Goal: Task Accomplishment & Management: Manage account settings

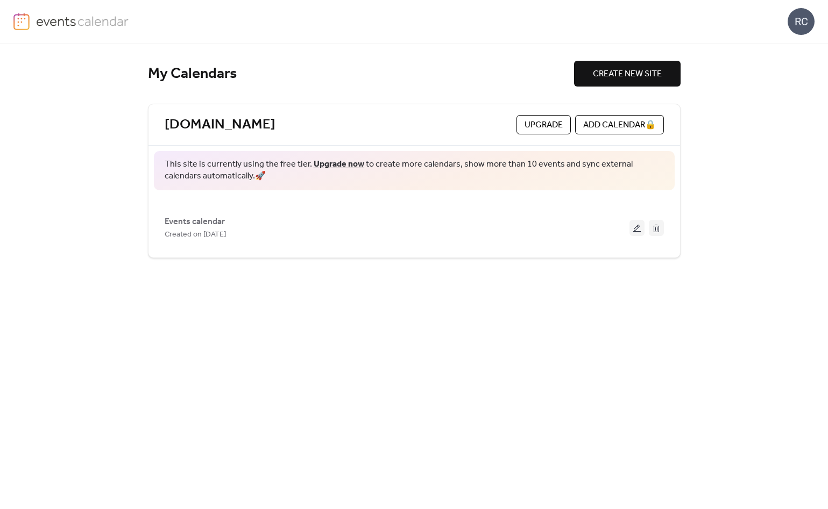
click at [808, 21] on div "RC" at bounding box center [800, 21] width 27 height 27
click at [792, 44] on span "Account" at bounding box center [780, 48] width 32 height 13
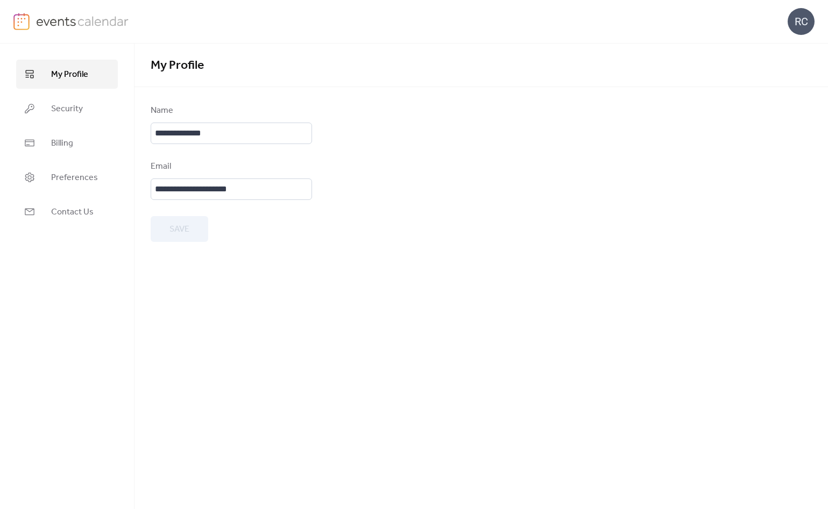
click at [39, 21] on img at bounding box center [82, 21] width 93 height 16
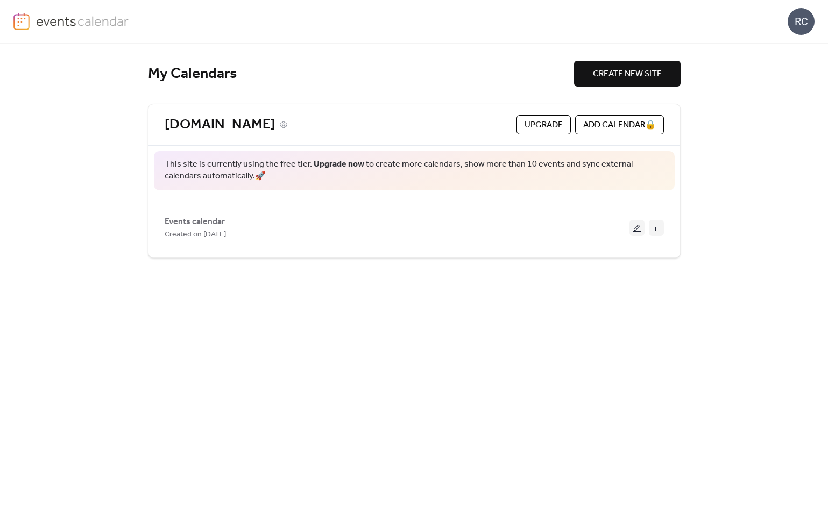
click at [253, 126] on link "[DOMAIN_NAME]" at bounding box center [220, 125] width 111 height 18
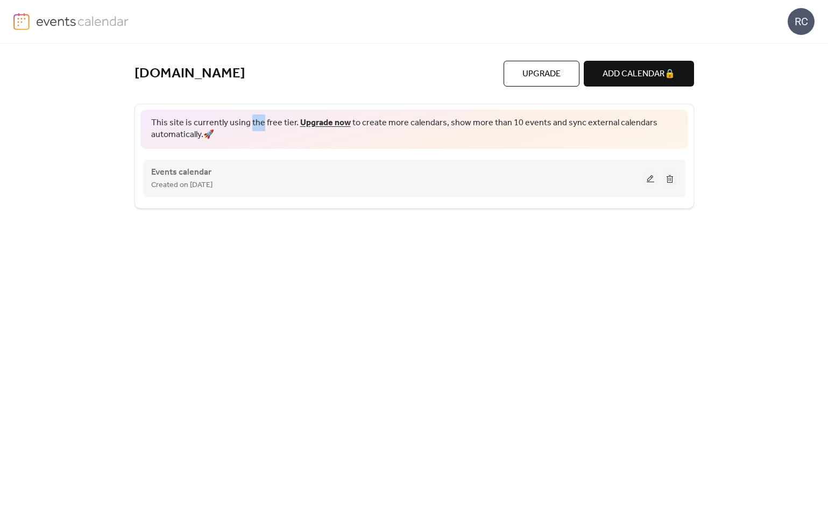
click at [647, 180] on button at bounding box center [650, 178] width 15 height 16
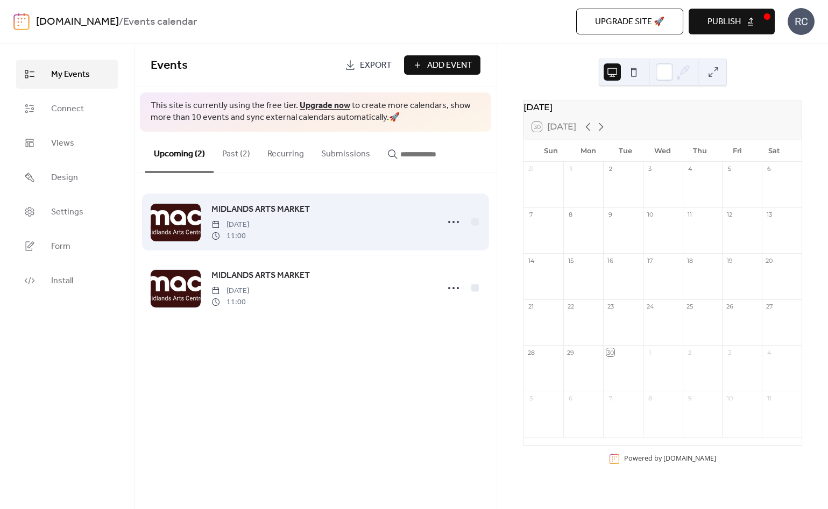
click at [180, 223] on div at bounding box center [176, 223] width 50 height 38
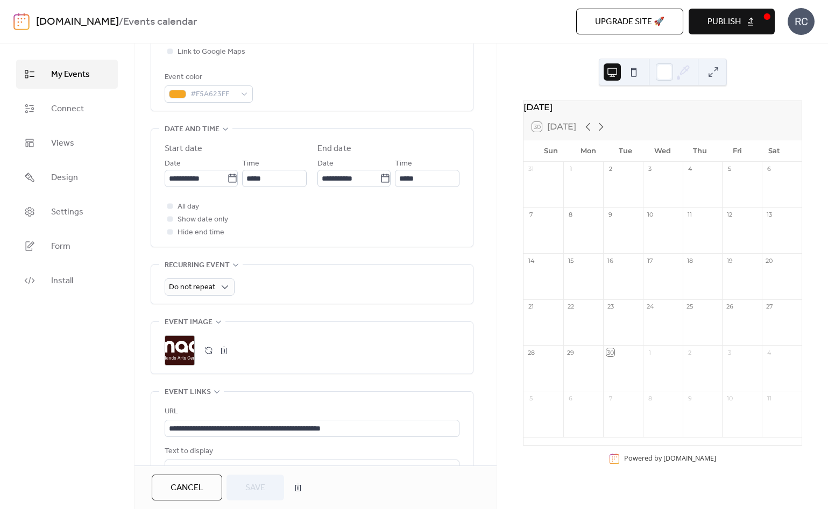
scroll to position [289, 0]
click at [799, 22] on div "RC" at bounding box center [800, 21] width 27 height 27
click at [784, 45] on span "Account" at bounding box center [780, 48] width 32 height 13
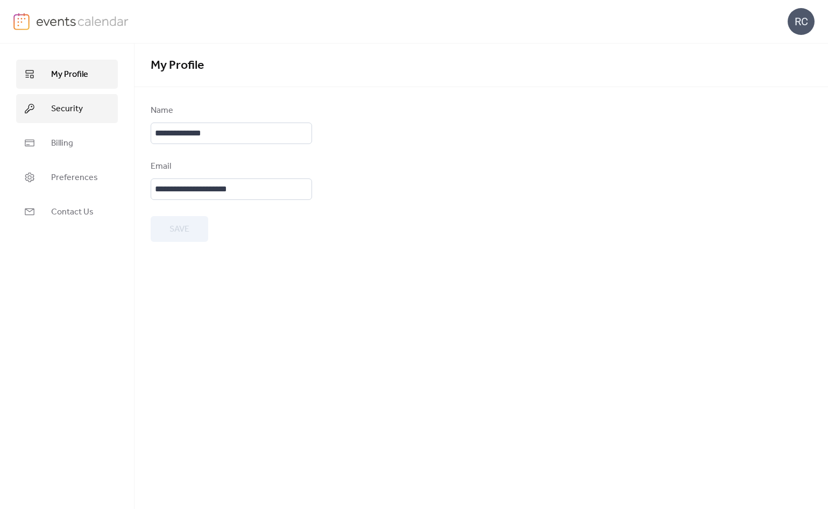
click at [61, 105] on span "Security" at bounding box center [67, 109] width 32 height 13
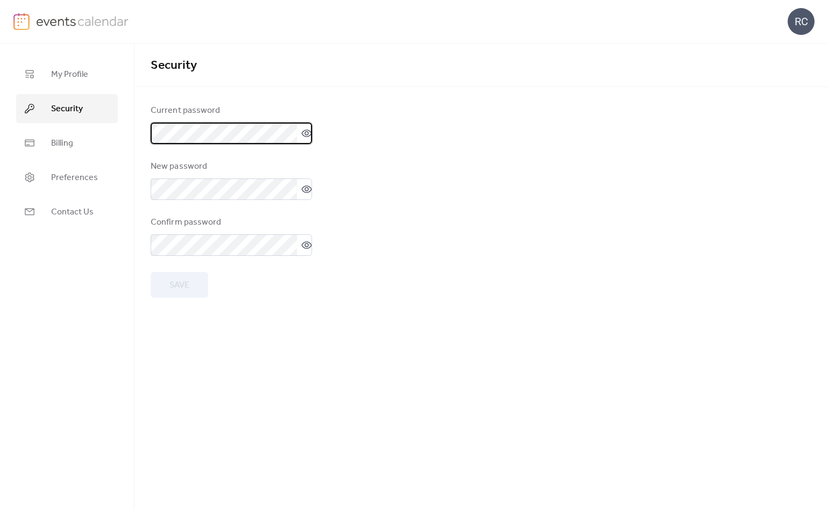
click at [304, 129] on icon at bounding box center [306, 133] width 11 height 11
click at [63, 68] on span "My Profile" at bounding box center [69, 74] width 37 height 13
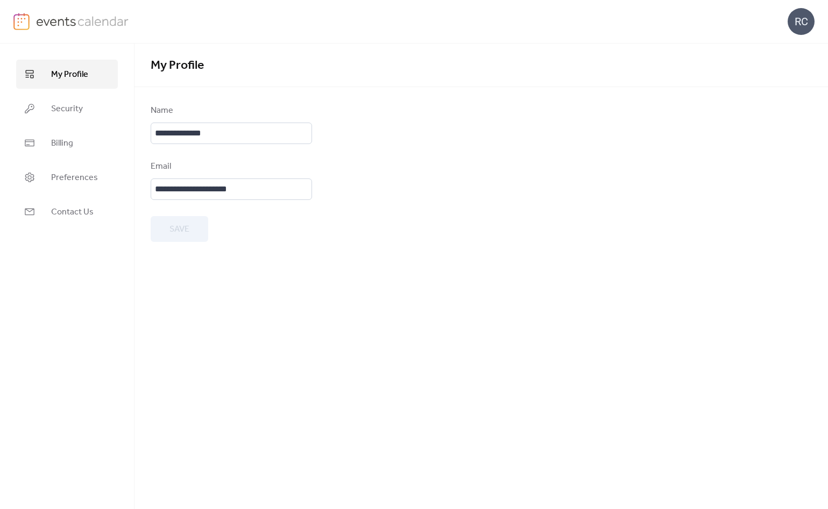
click at [73, 28] on img at bounding box center [82, 21] width 93 height 16
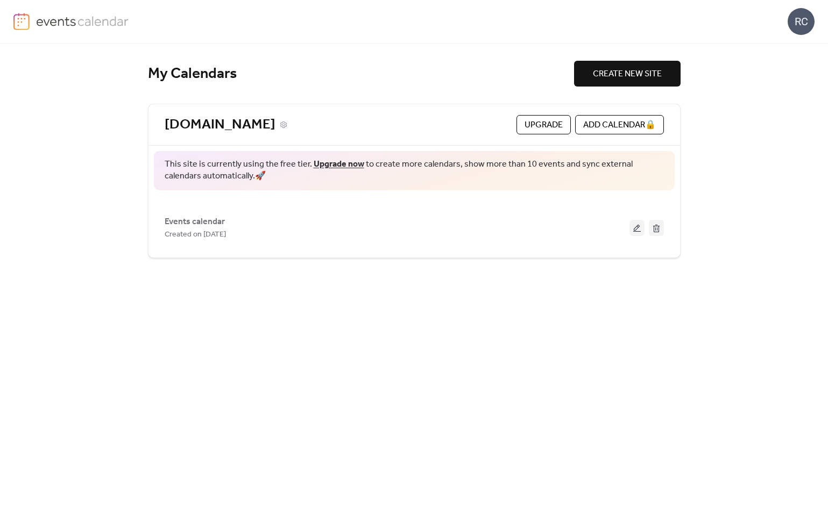
click at [252, 125] on link "[DOMAIN_NAME]" at bounding box center [220, 125] width 111 height 18
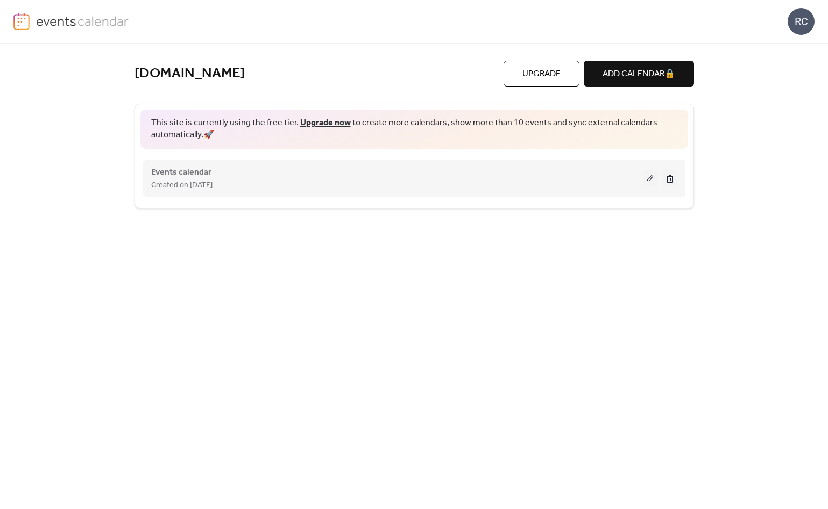
click at [237, 176] on div "Events calendar Created on [DATE]" at bounding box center [396, 179] width 491 height 26
click at [182, 179] on span "Created on [DATE]" at bounding box center [181, 185] width 61 height 13
click at [645, 178] on button at bounding box center [650, 178] width 15 height 16
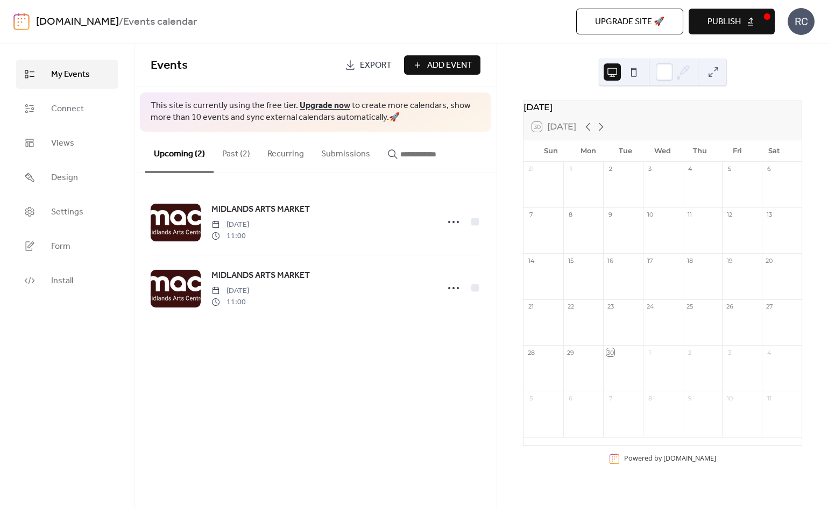
click at [630, 73] on button at bounding box center [633, 71] width 17 height 17
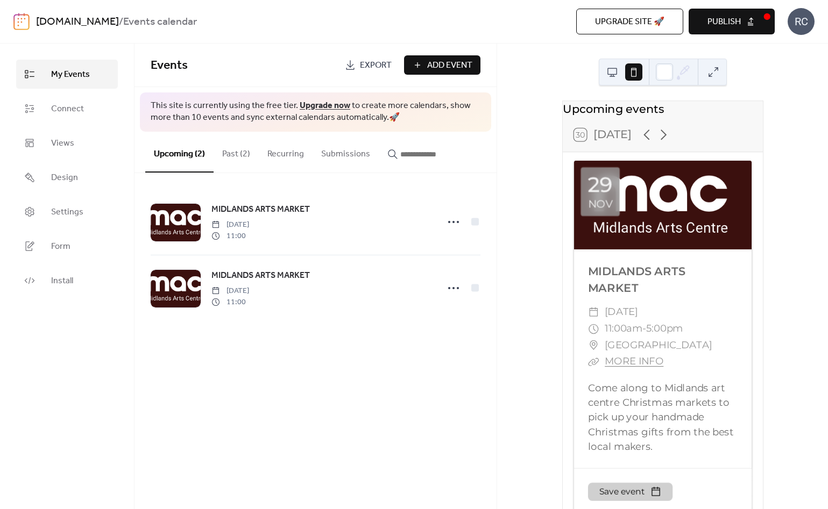
click at [614, 70] on button at bounding box center [611, 71] width 17 height 17
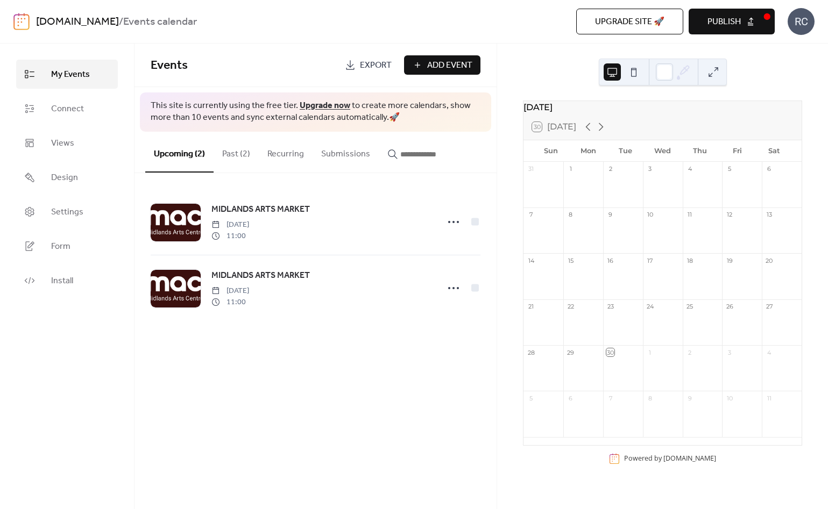
click at [631, 68] on button at bounding box center [633, 71] width 17 height 17
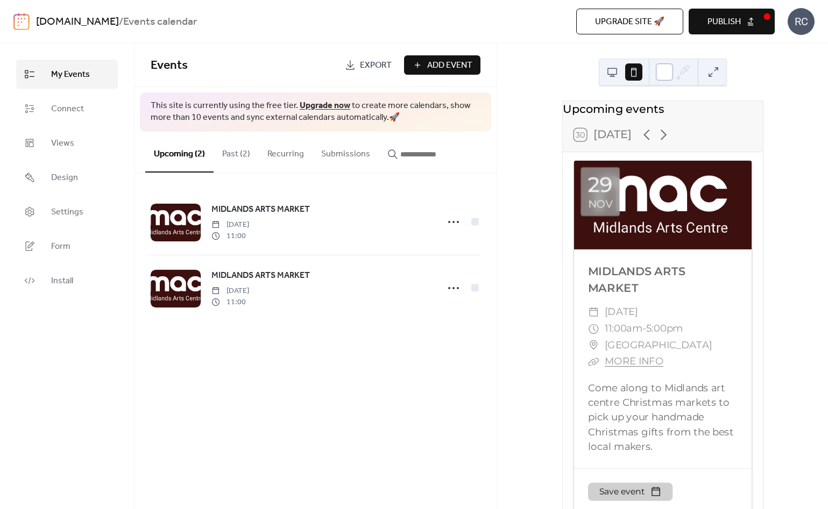
click at [660, 64] on div at bounding box center [663, 71] width 17 height 17
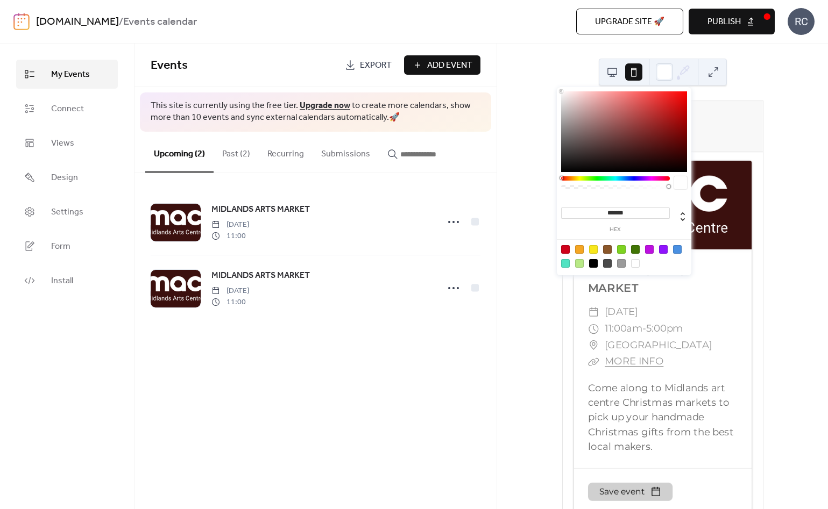
click at [749, 75] on div "Upcoming events 30 [DATE] [DATE] MIDLANDS ARTS MARKET ​ [DATE] ​ 11:00am - 5:00…" at bounding box center [662, 277] width 331 height 466
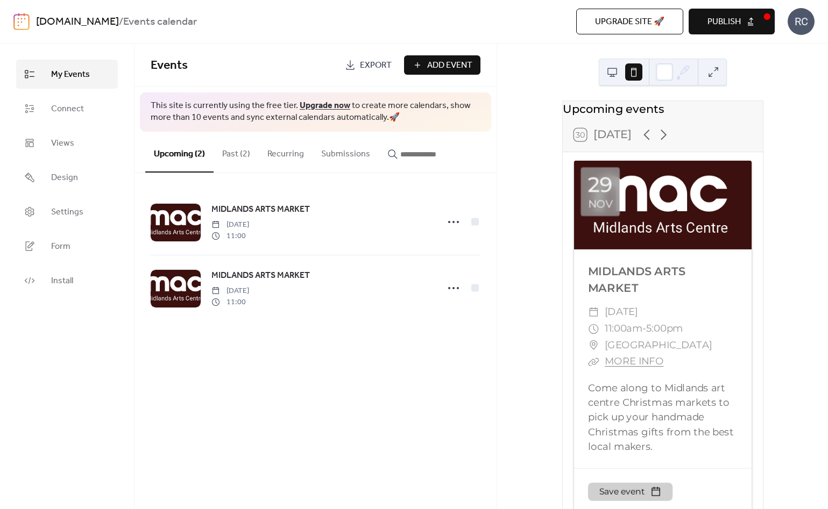
click at [612, 73] on button at bounding box center [611, 71] width 17 height 17
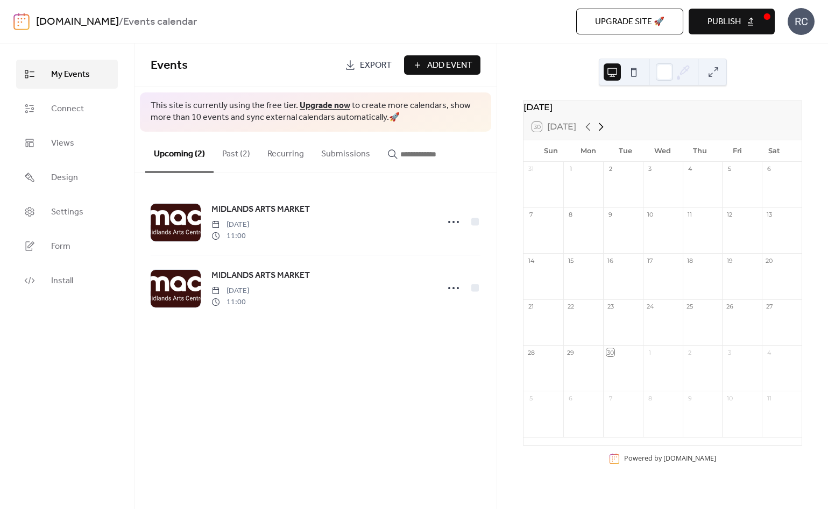
click at [604, 133] on icon at bounding box center [600, 126] width 13 height 13
click at [588, 131] on icon at bounding box center [588, 127] width 5 height 8
click at [612, 173] on div "30" at bounding box center [610, 169] width 8 height 8
click at [615, 176] on div "30" at bounding box center [623, 169] width 40 height 15
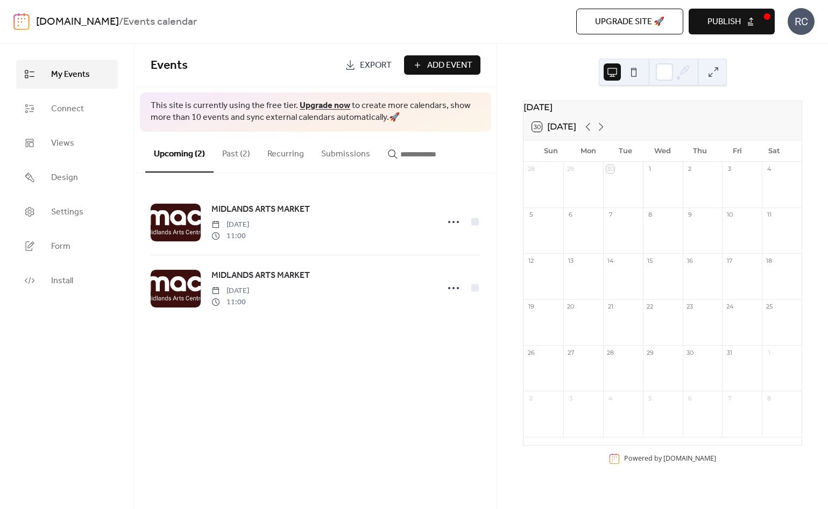
click at [615, 176] on div "30" at bounding box center [623, 169] width 40 height 15
click at [183, 155] on button "Upcoming (2)" at bounding box center [179, 152] width 68 height 41
click at [225, 154] on button "Past (2)" at bounding box center [235, 152] width 45 height 40
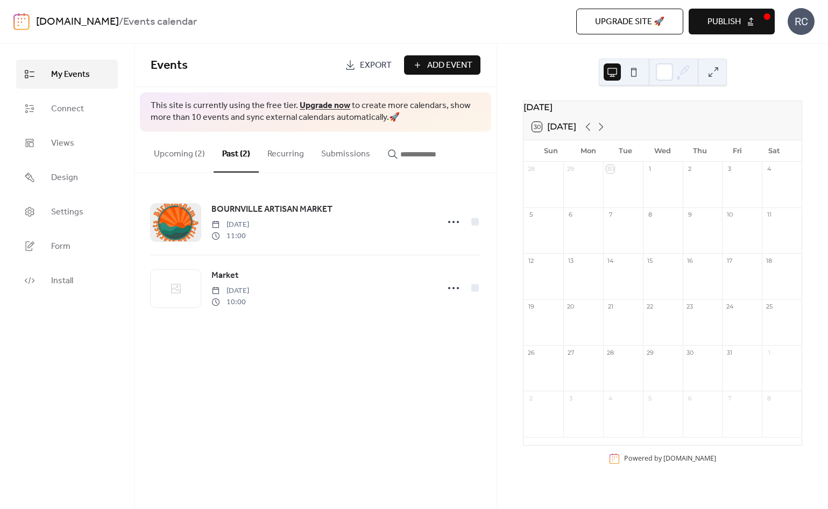
click at [186, 152] on button "Upcoming (2)" at bounding box center [179, 152] width 68 height 40
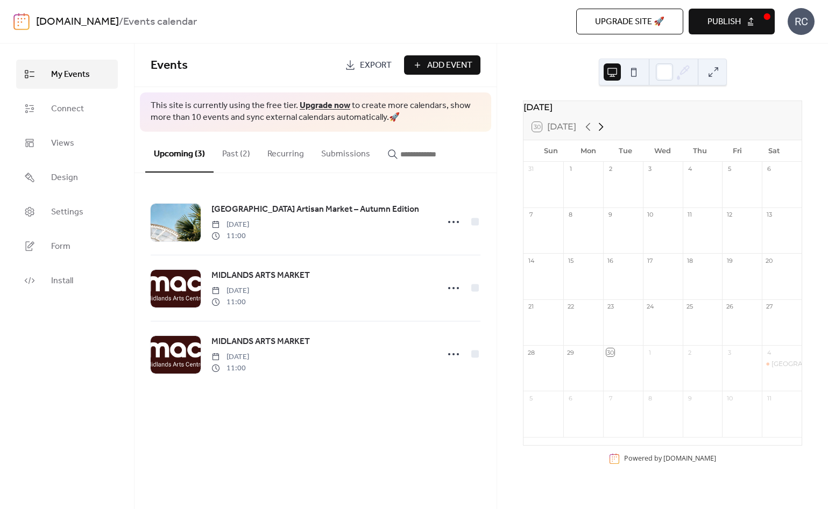
click at [603, 133] on icon at bounding box center [600, 126] width 13 height 13
